Goal: Task Accomplishment & Management: Manage account settings

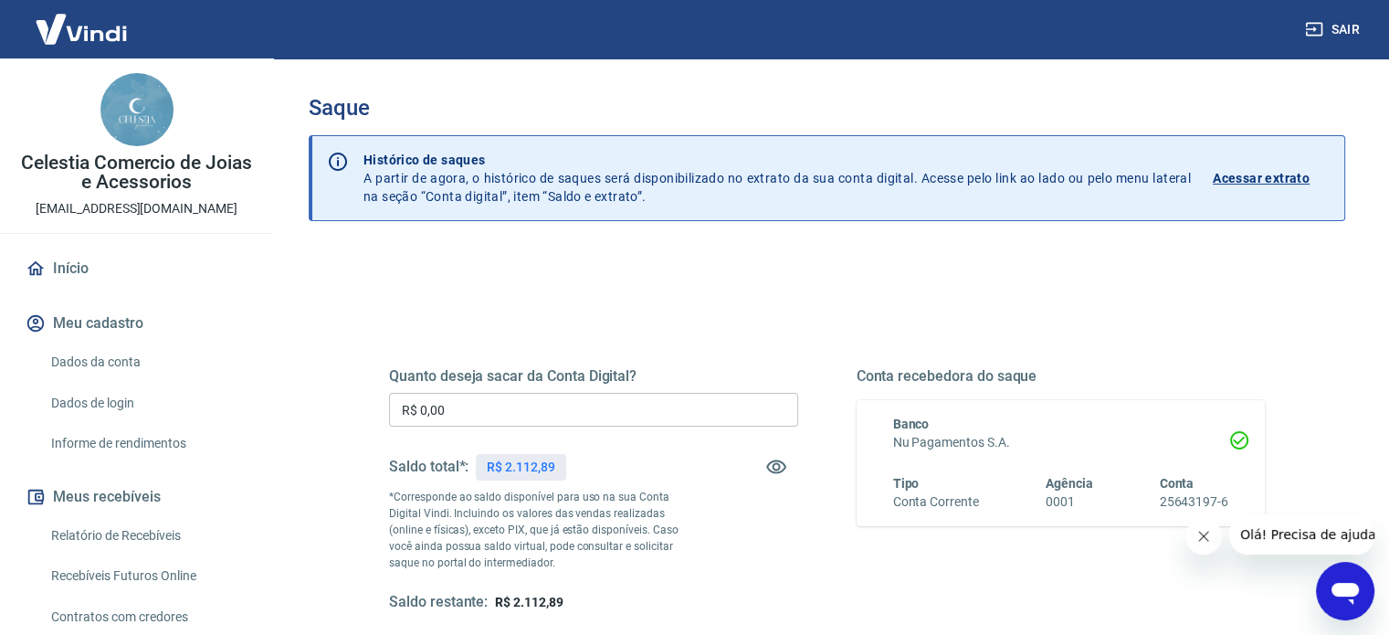
drag, startPoint x: 487, startPoint y: 399, endPoint x: 223, endPoint y: 399, distance: 263.9
click at [223, 399] on div "Sair Celestia Comercio de Joias e Acessorios [EMAIL_ADDRESS][DOMAIN_NAME] Iníci…" at bounding box center [694, 317] width 1389 height 635
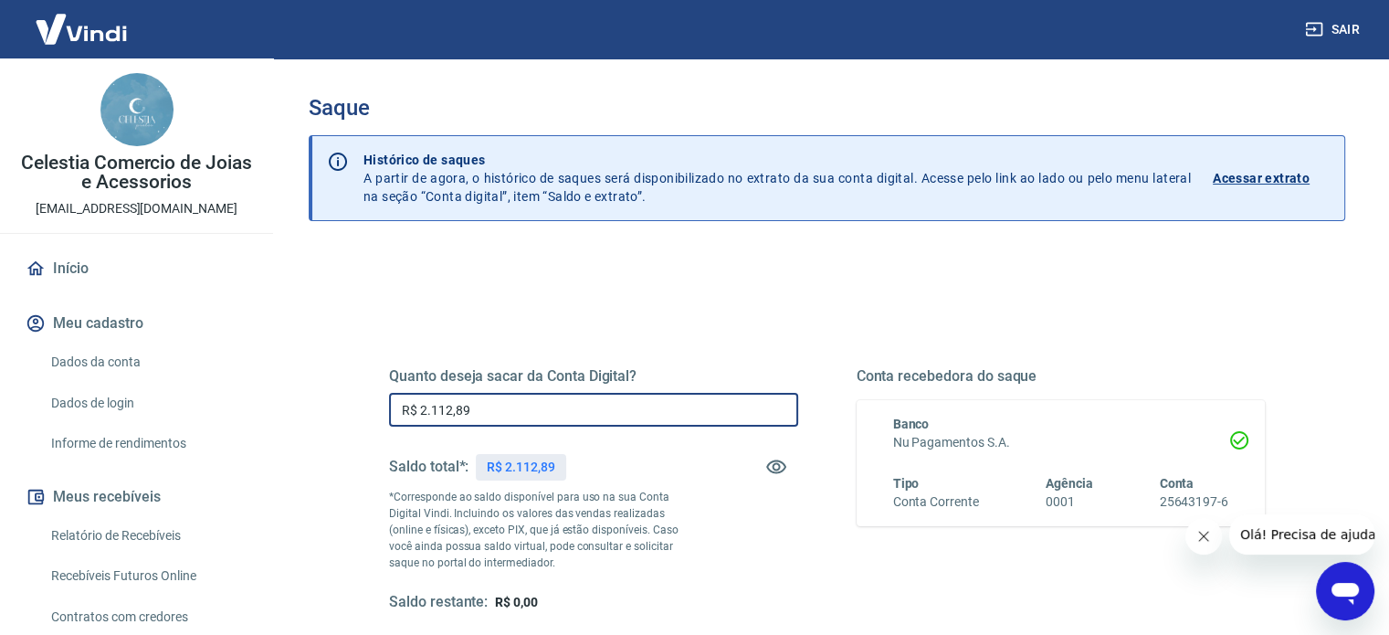
type input "R$ 2.112,89"
click at [321, 368] on div "Quanto deseja sacar da Conta Digital? R$ 2.112,89 ​ Saldo total*: R$ 2.112,89 *…" at bounding box center [827, 576] width 1036 height 653
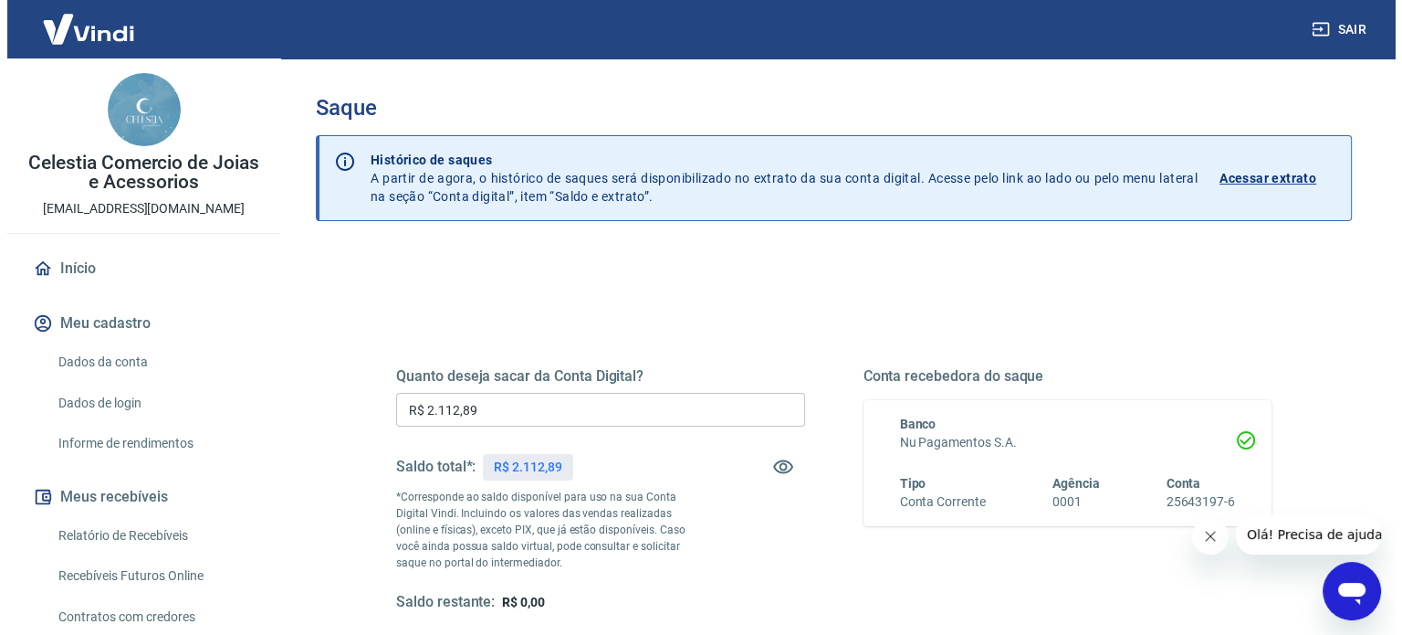
scroll to position [267, 0]
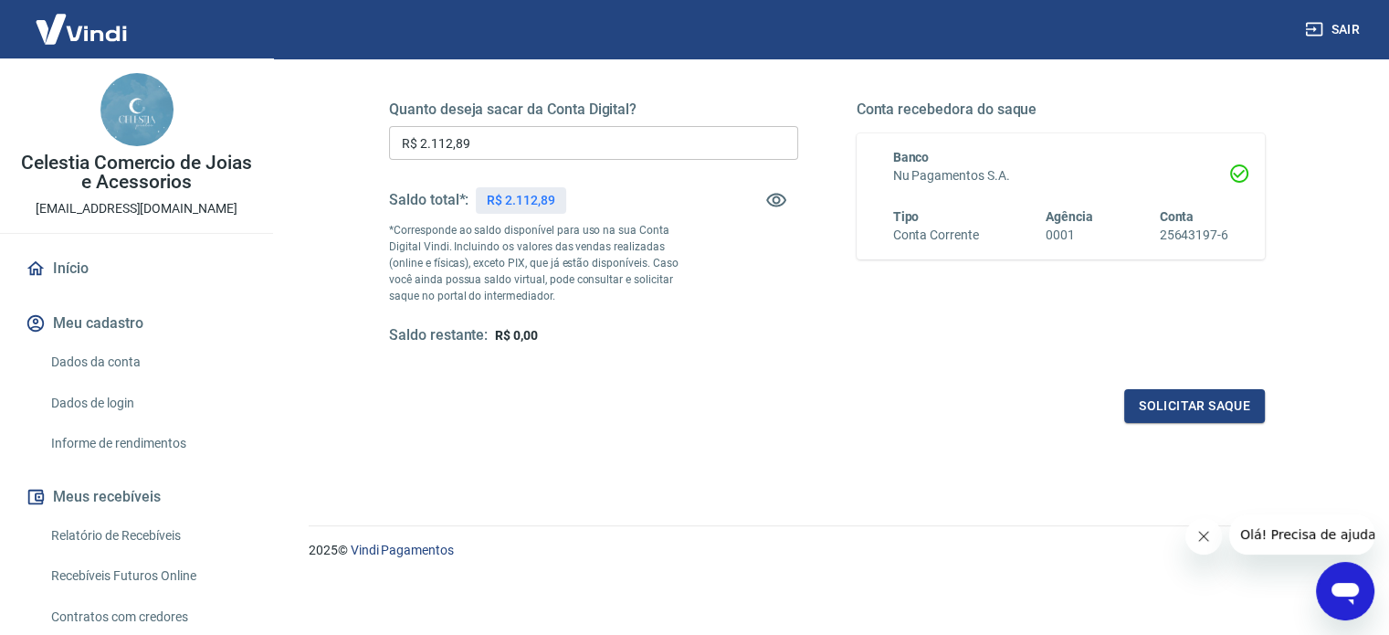
click at [1235, 377] on div "Quanto deseja sacar da Conta Digital? R$ 2.112,89 ​ Saldo total*: R$ 2.112,89 *…" at bounding box center [827, 240] width 876 height 366
click at [1236, 396] on button "Solicitar saque" at bounding box center [1194, 406] width 141 height 34
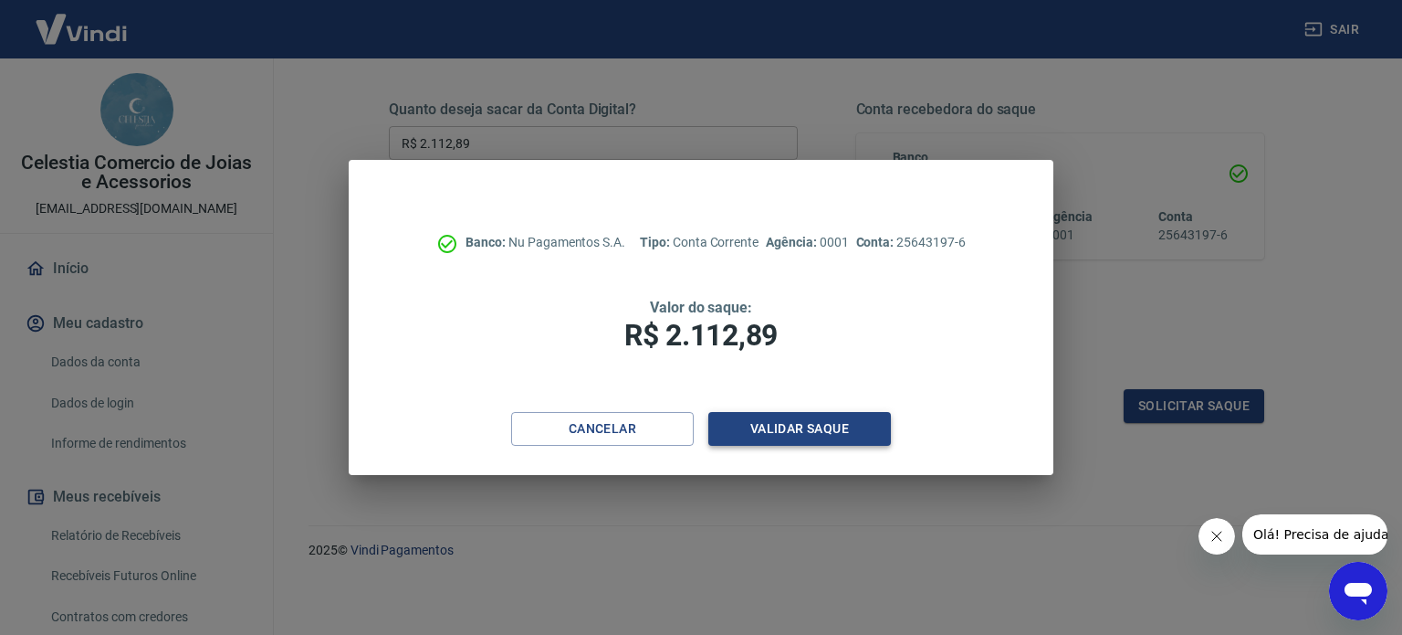
click at [821, 428] on button "Validar saque" at bounding box center [800, 429] width 183 height 34
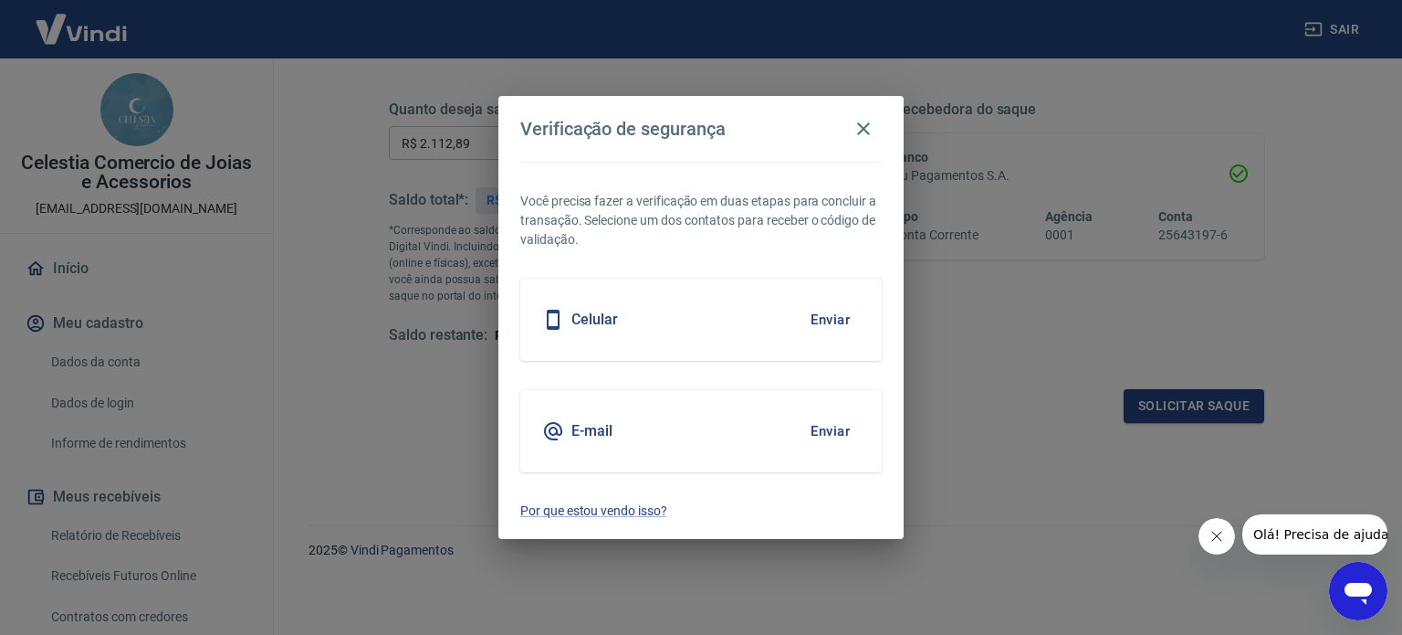
click at [834, 321] on button "Enviar" at bounding box center [830, 319] width 59 height 38
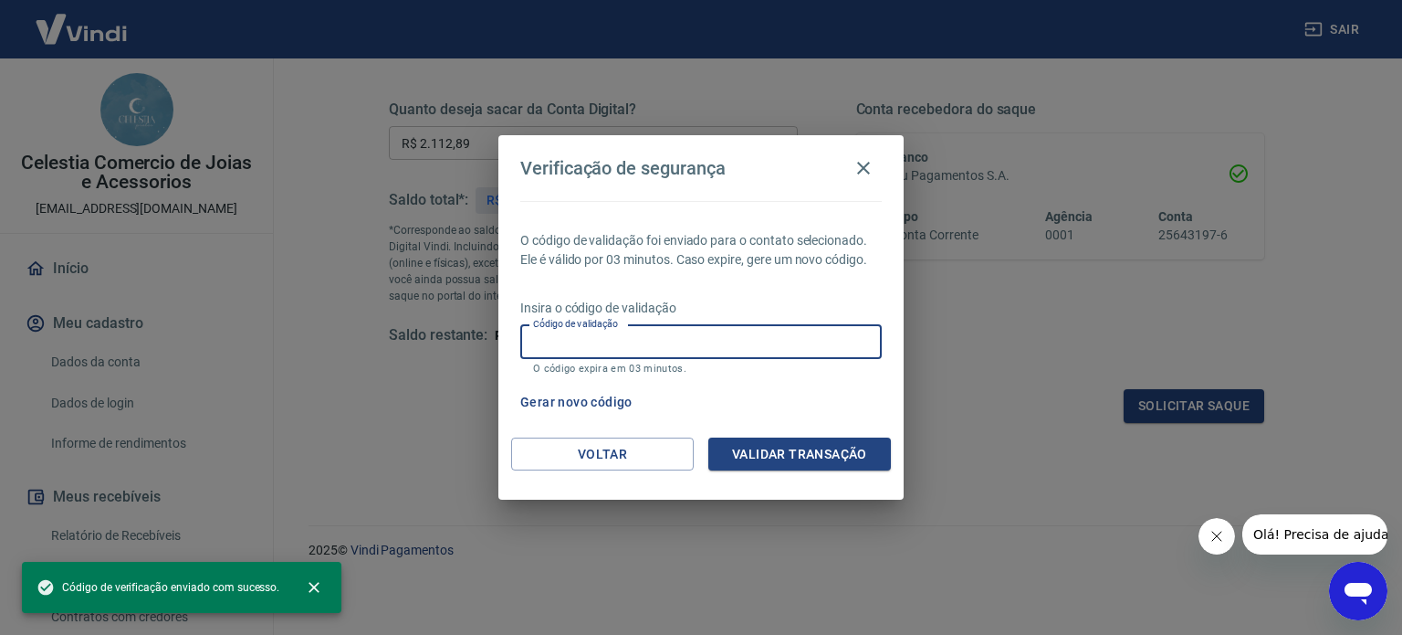
click at [552, 333] on div "Código de validação Código de validação O código expira em 03 minutos." at bounding box center [701, 349] width 362 height 49
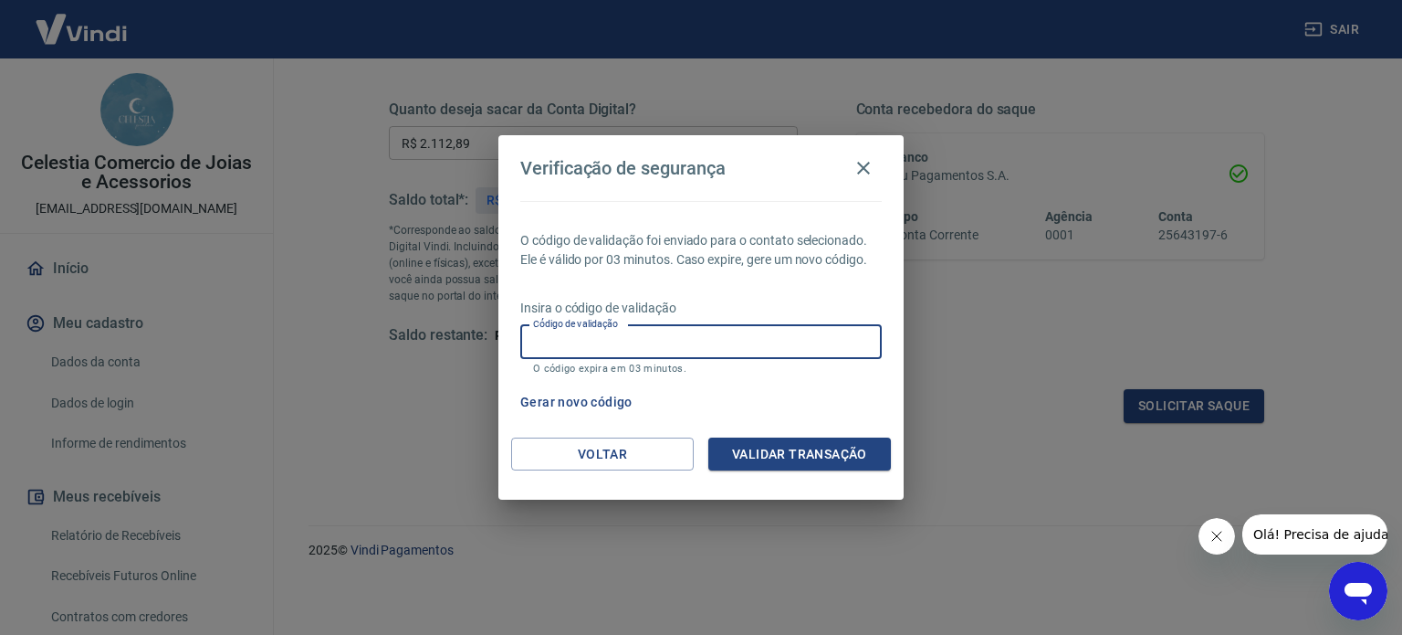
click at [566, 346] on input "Código de validação" at bounding box center [701, 342] width 362 height 34
type input "784078"
click at [771, 456] on button "Validar transação" at bounding box center [800, 454] width 183 height 34
